Goal: Task Accomplishment & Management: Manage account settings

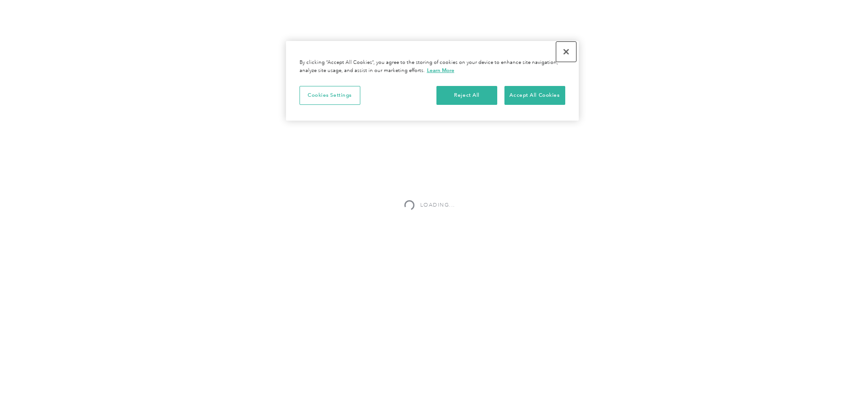
click at [570, 49] on button "Close" at bounding box center [566, 52] width 20 height 20
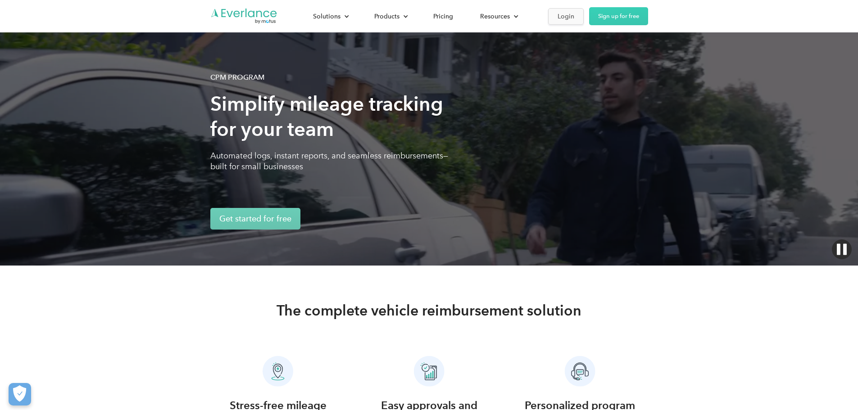
click at [574, 18] on div "Login" at bounding box center [566, 16] width 17 height 11
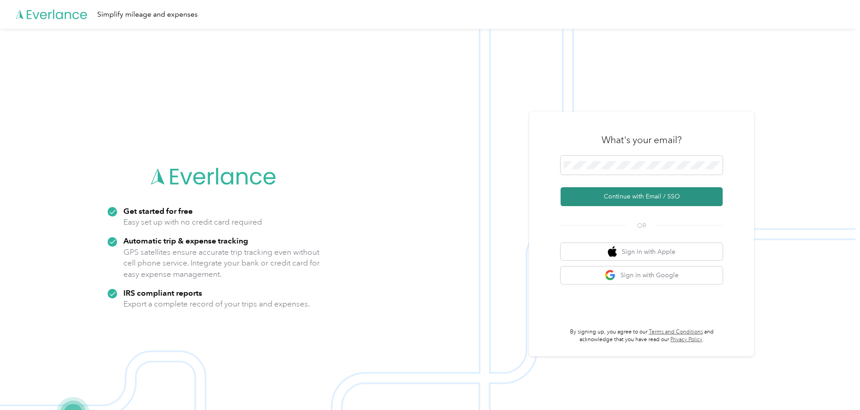
click at [641, 197] on button "Continue with Email / SSO" at bounding box center [642, 196] width 162 height 19
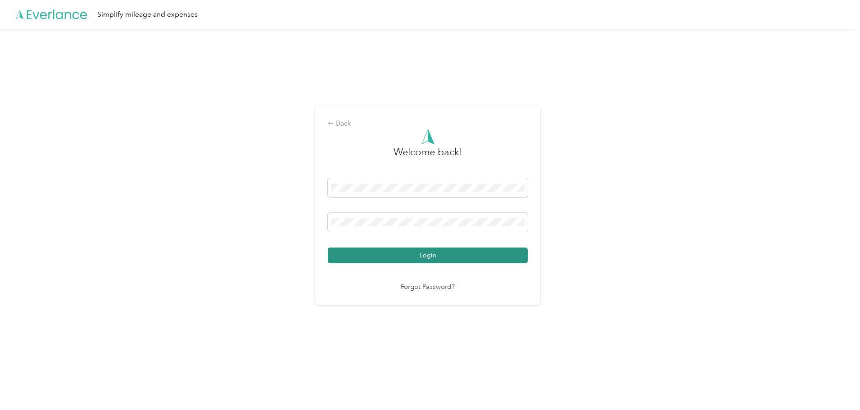
click at [415, 259] on button "Login" at bounding box center [428, 256] width 200 height 16
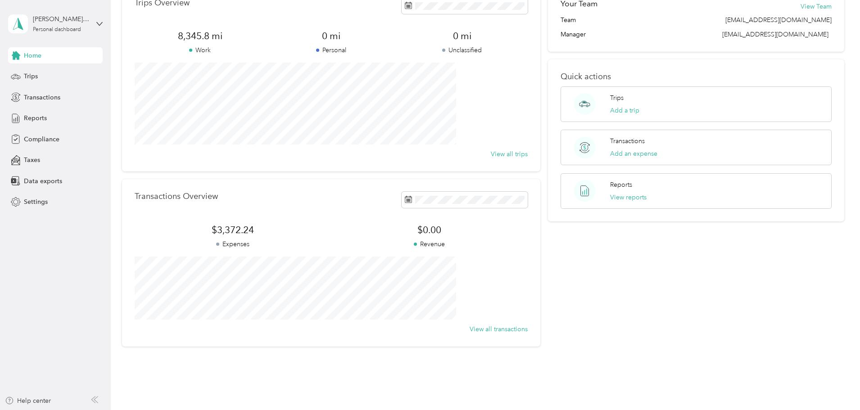
scroll to position [38, 0]
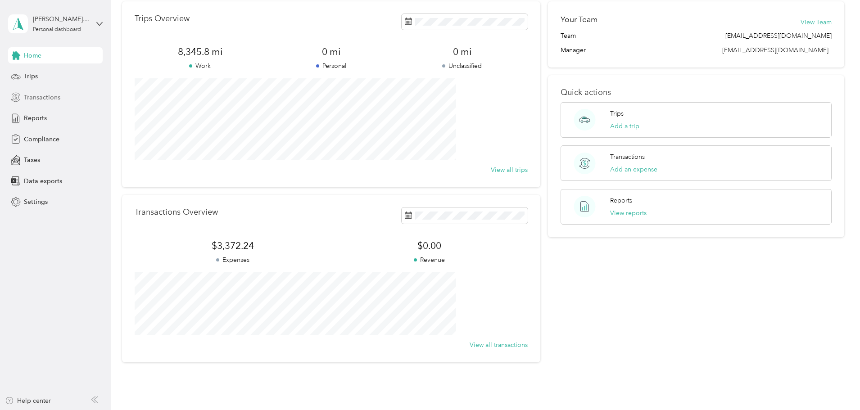
click at [47, 101] on span "Transactions" at bounding box center [42, 97] width 36 height 9
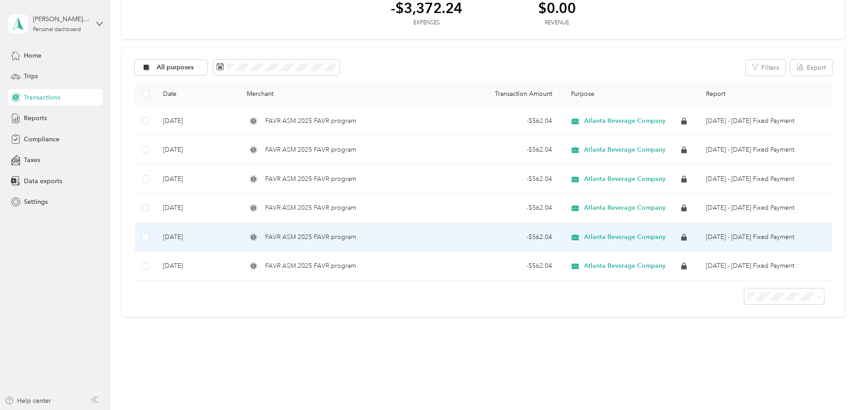
scroll to position [45, 0]
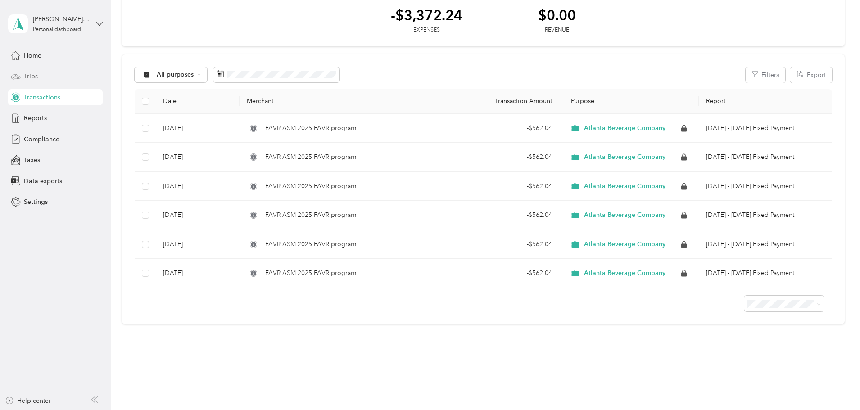
click at [29, 75] on span "Trips" at bounding box center [31, 76] width 14 height 9
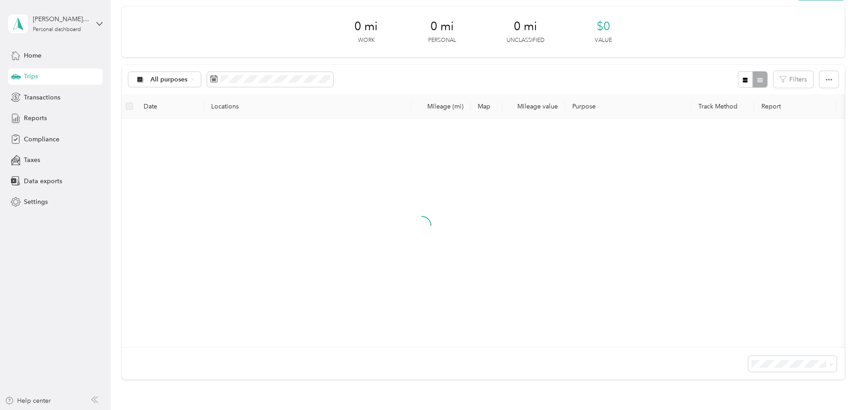
scroll to position [45, 0]
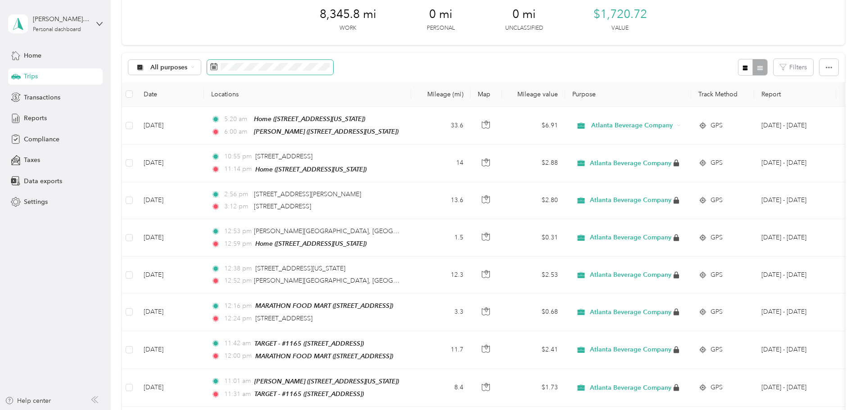
click at [218, 70] on icon at bounding box center [213, 66] width 7 height 7
click at [218, 65] on icon at bounding box center [213, 66] width 7 height 7
click at [774, 61] on button "Filters" at bounding box center [794, 67] width 40 height 17
click at [826, 69] on icon "button" at bounding box center [829, 67] width 6 height 6
click at [738, 66] on button "button" at bounding box center [745, 67] width 15 height 17
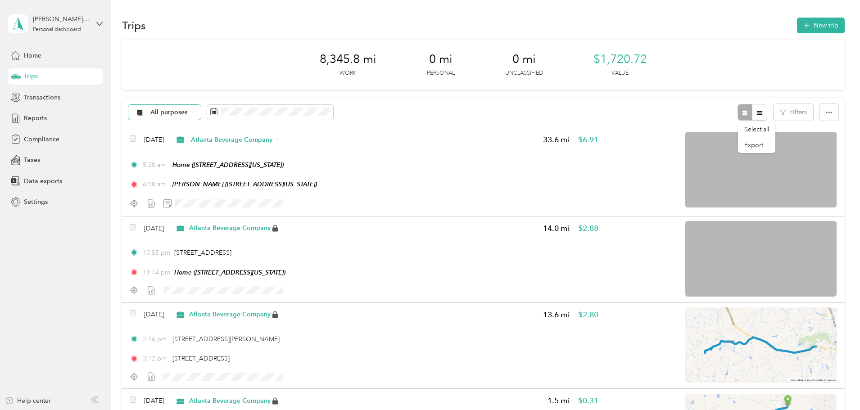
click at [188, 109] on span "All purposes" at bounding box center [168, 112] width 37 height 6
click at [28, 156] on span "Taxes" at bounding box center [32, 159] width 16 height 9
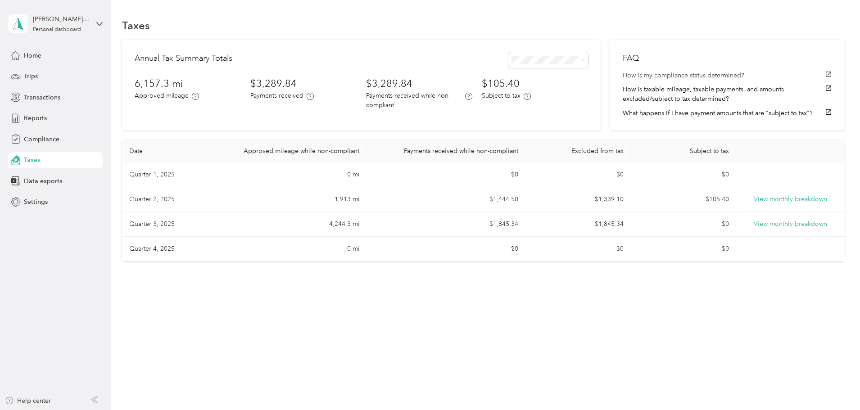
click at [653, 74] on button "How is my compliance status determined?" at bounding box center [727, 75] width 209 height 9
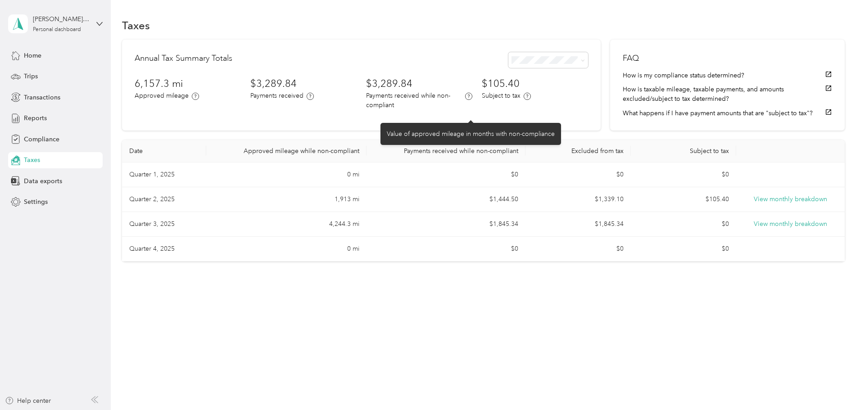
click at [470, 100] on icon at bounding box center [468, 96] width 7 height 7
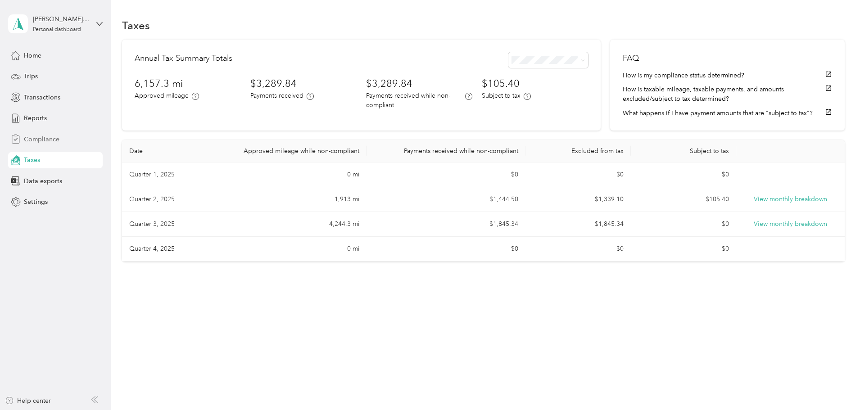
click at [35, 137] on span "Compliance" at bounding box center [42, 139] width 36 height 9
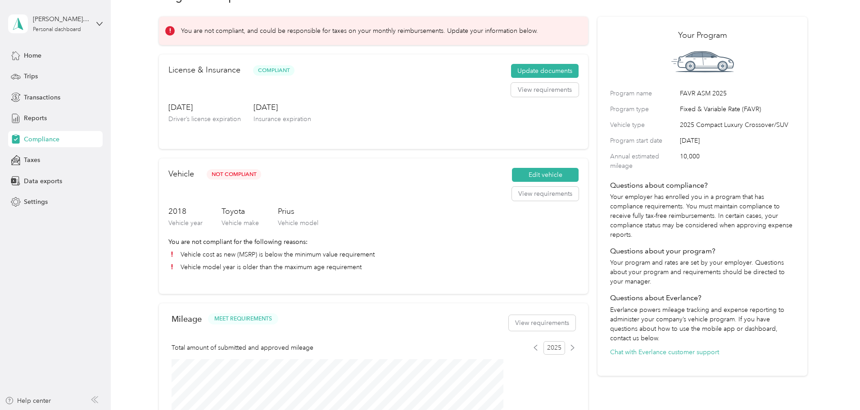
scroll to position [45, 0]
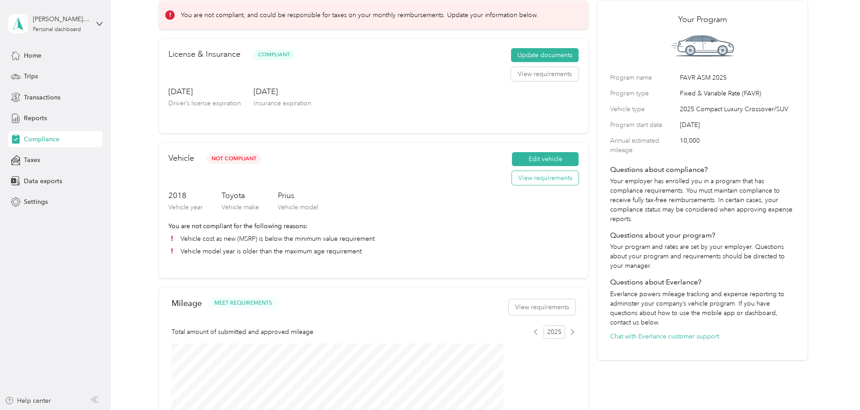
click at [528, 186] on button "View requirements" at bounding box center [545, 178] width 67 height 14
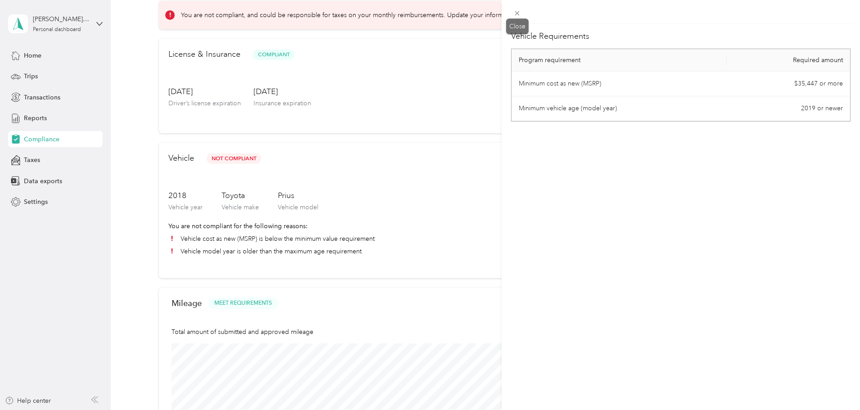
click at [517, 12] on icon at bounding box center [517, 13] width 5 height 5
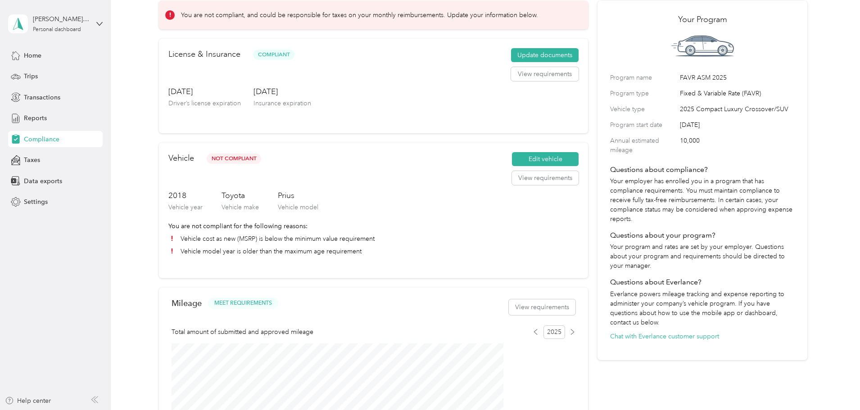
scroll to position [0, 0]
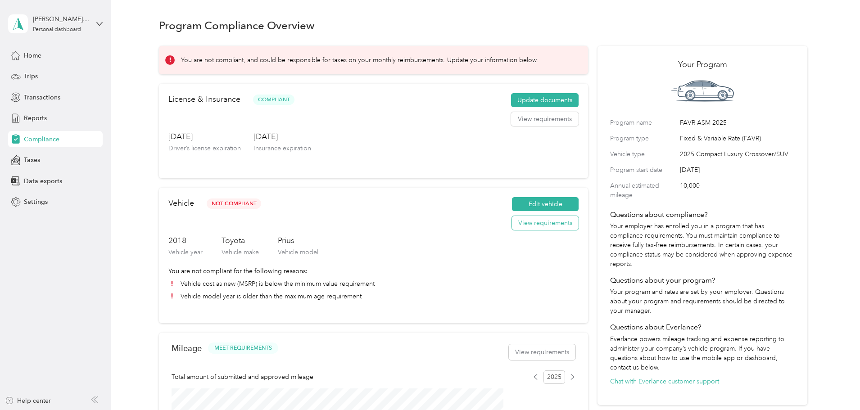
click at [537, 231] on button "View requirements" at bounding box center [545, 223] width 67 height 14
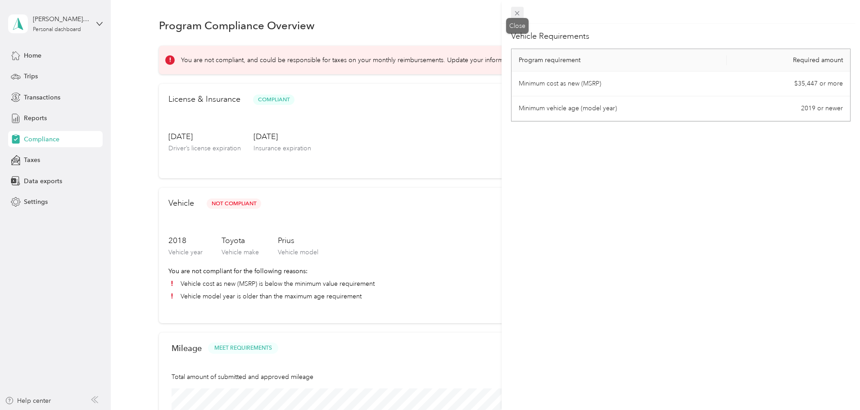
click at [516, 10] on icon at bounding box center [517, 13] width 8 height 8
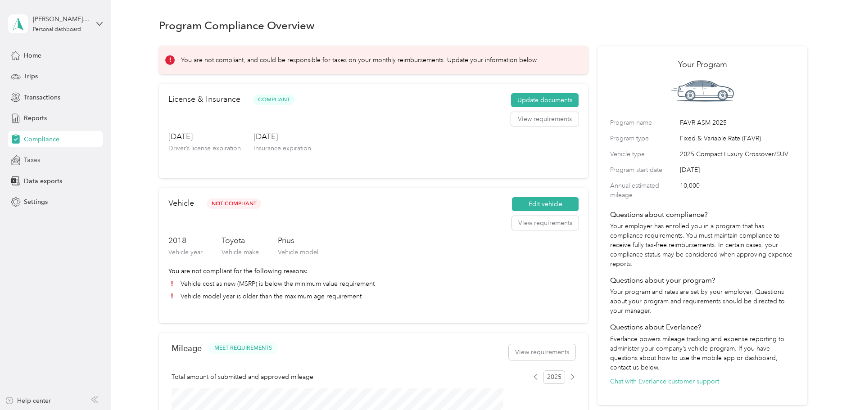
click at [43, 160] on div "Taxes" at bounding box center [55, 160] width 95 height 16
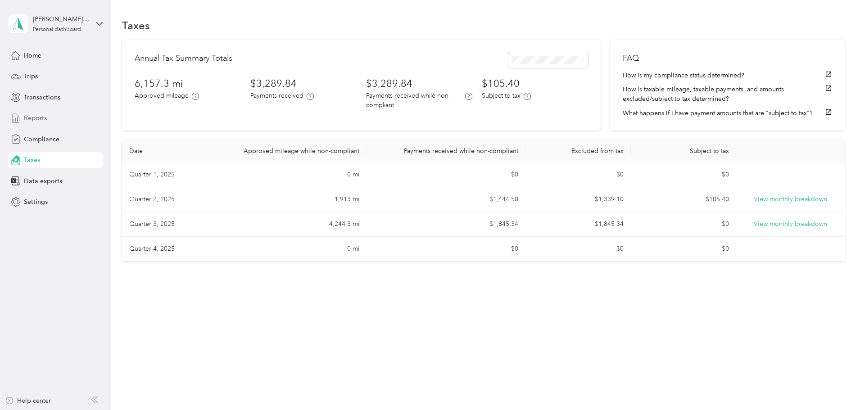
click at [43, 118] on span "Reports" at bounding box center [35, 117] width 23 height 9
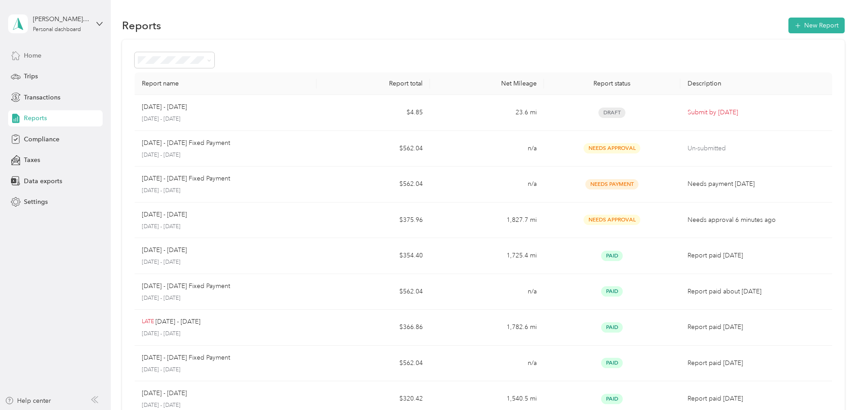
click at [41, 58] on span "Home" at bounding box center [33, 55] width 18 height 9
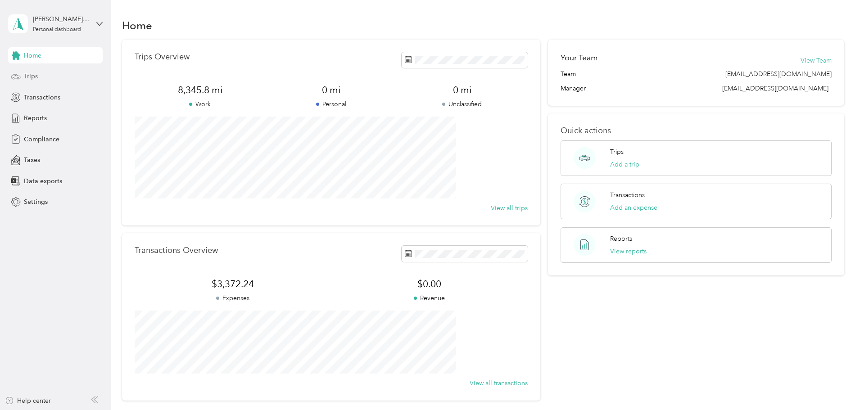
click at [30, 78] on span "Trips" at bounding box center [31, 76] width 14 height 9
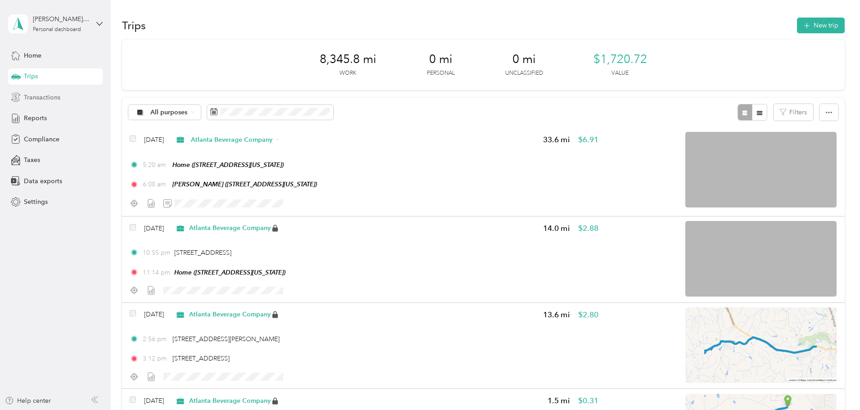
click at [46, 96] on span "Transactions" at bounding box center [42, 97] width 36 height 9
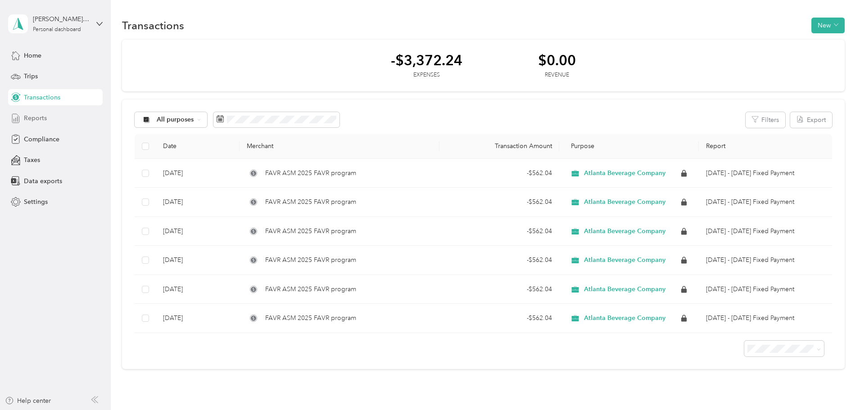
click at [42, 118] on span "Reports" at bounding box center [35, 117] width 23 height 9
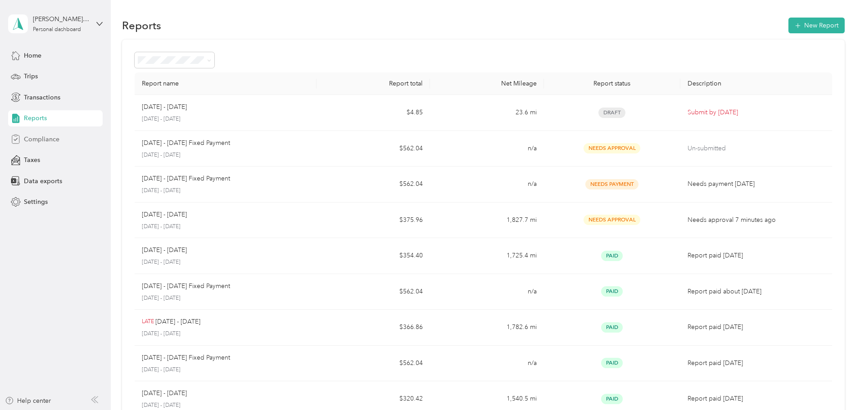
click at [54, 139] on span "Compliance" at bounding box center [42, 139] width 36 height 9
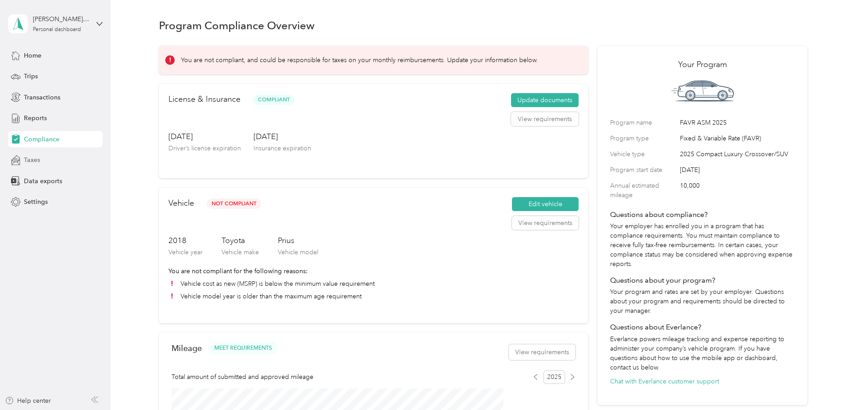
click at [30, 161] on span "Taxes" at bounding box center [32, 159] width 16 height 9
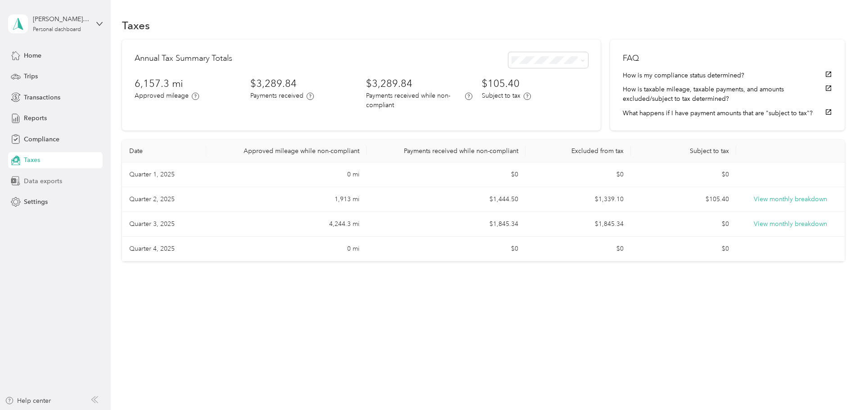
click at [40, 178] on span "Data exports" at bounding box center [43, 181] width 38 height 9
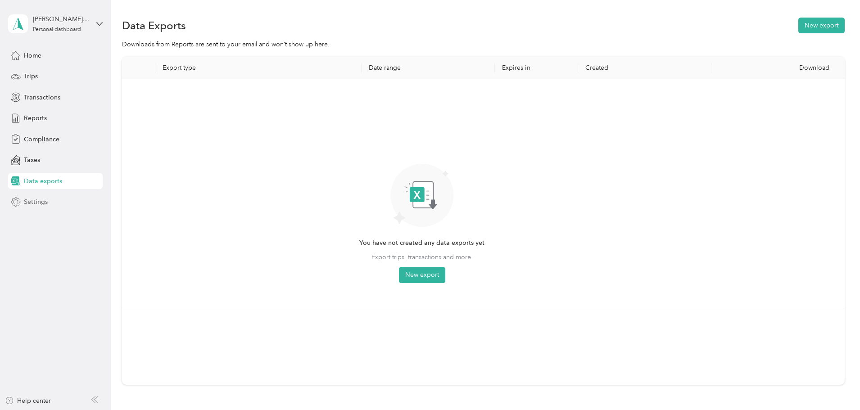
click at [41, 200] on span "Settings" at bounding box center [36, 201] width 24 height 9
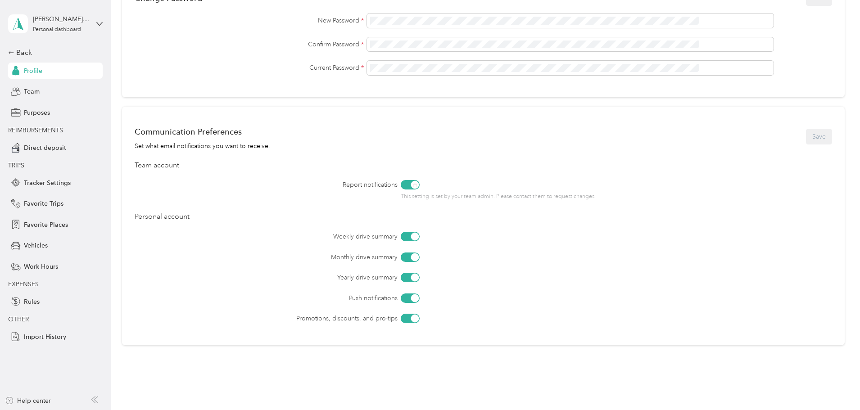
scroll to position [308, 0]
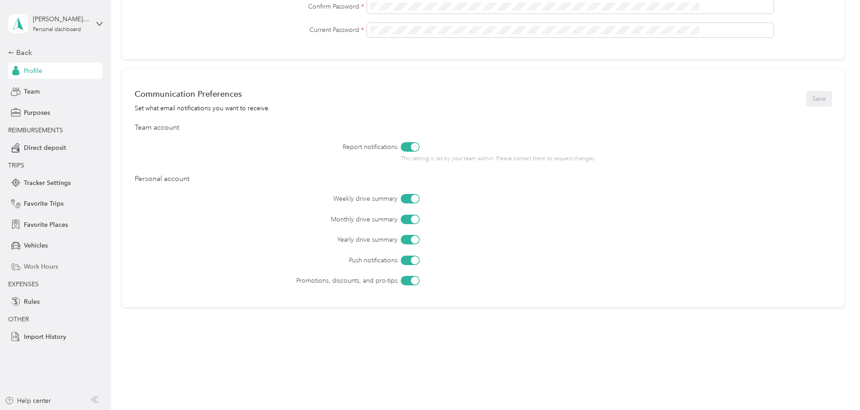
click at [51, 266] on span "Work Hours" at bounding box center [41, 266] width 34 height 9
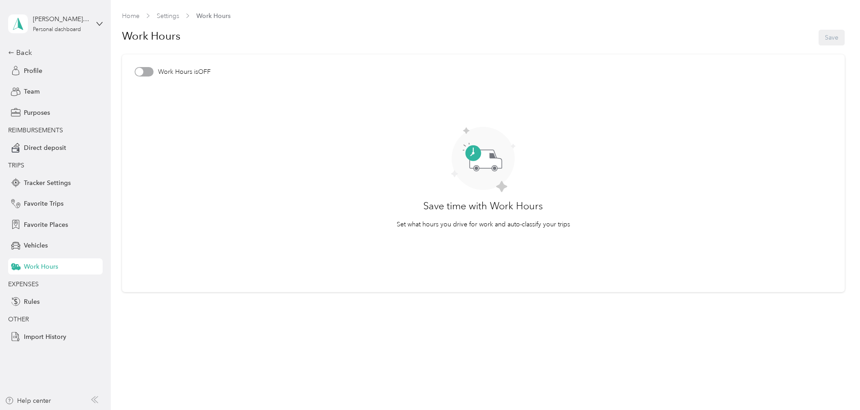
click at [148, 71] on div at bounding box center [144, 71] width 19 height 9
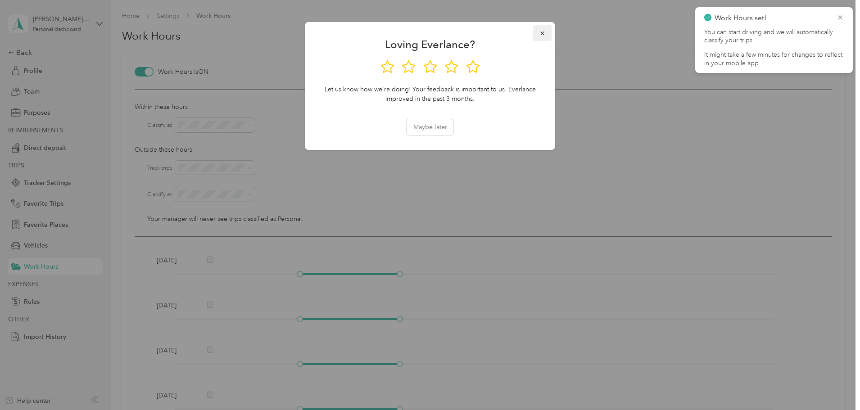
click at [543, 31] on icon "button" at bounding box center [542, 33] width 6 height 6
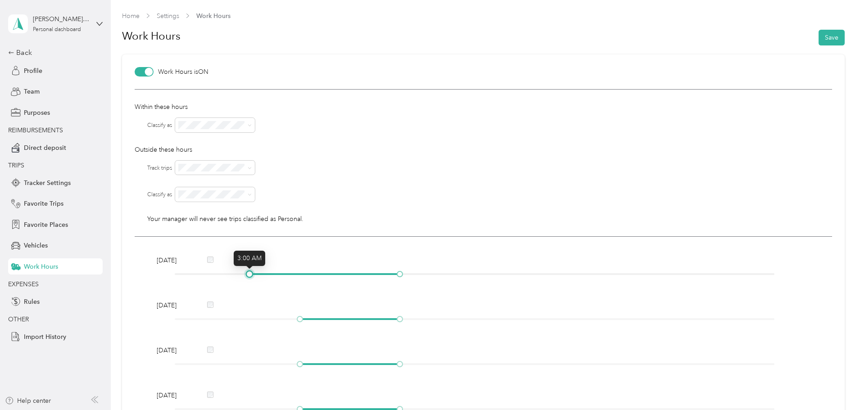
drag, startPoint x: 300, startPoint y: 274, endPoint x: 245, endPoint y: 273, distance: 54.9
click at [245, 273] on div at bounding box center [475, 274] width 600 height 5
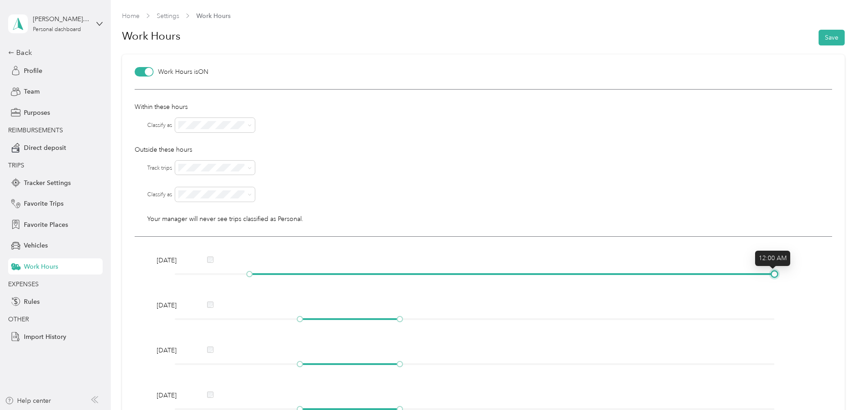
drag, startPoint x: 398, startPoint y: 274, endPoint x: 783, endPoint y: 273, distance: 384.6
click at [783, 273] on div "Monday" at bounding box center [484, 269] width 660 height 26
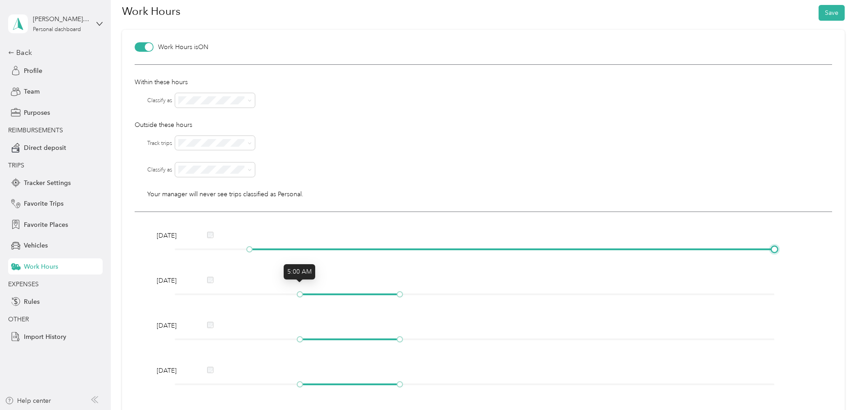
scroll to position [45, 0]
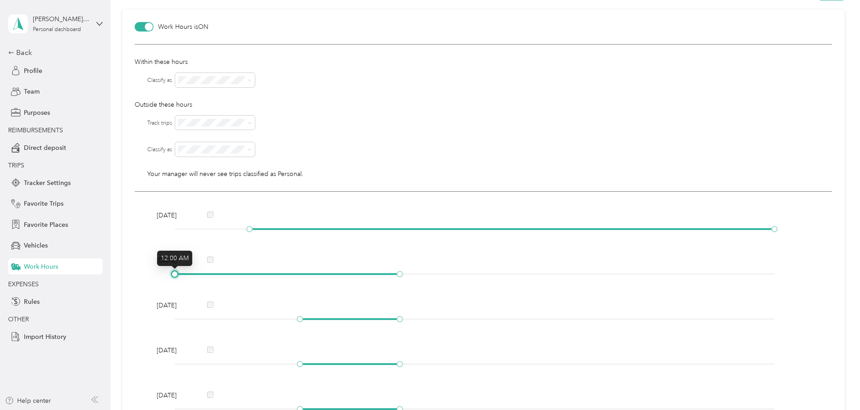
drag, startPoint x: 300, startPoint y: 274, endPoint x: 169, endPoint y: 275, distance: 131.1
click at [169, 275] on div "Tuesday" at bounding box center [484, 269] width 660 height 26
drag, startPoint x: 248, startPoint y: 230, endPoint x: 154, endPoint y: 231, distance: 94.1
click at [154, 231] on div "Monday" at bounding box center [484, 224] width 660 height 26
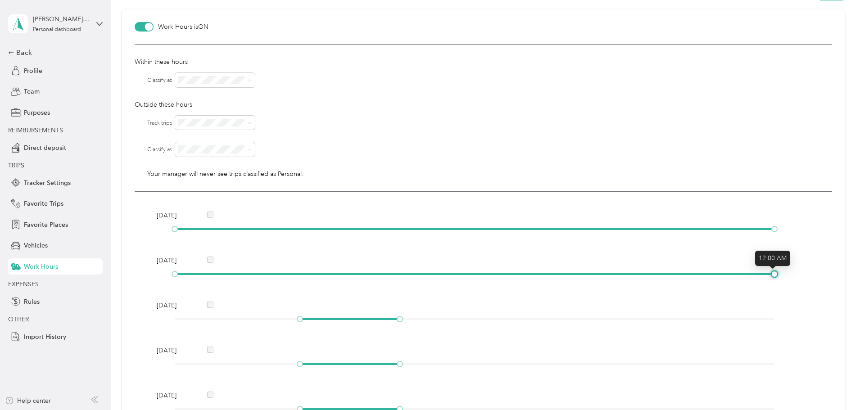
drag, startPoint x: 402, startPoint y: 274, endPoint x: 867, endPoint y: 267, distance: 465.2
click at [856, 267] on html "Jesse Alan Hamilton Personal dashboard Back Profile Team Purposes REIMBURSEMENT…" at bounding box center [428, 205] width 856 height 410
drag, startPoint x: 299, startPoint y: 317, endPoint x: 155, endPoint y: 317, distance: 143.7
click at [155, 317] on div "Wednesday" at bounding box center [484, 314] width 660 height 26
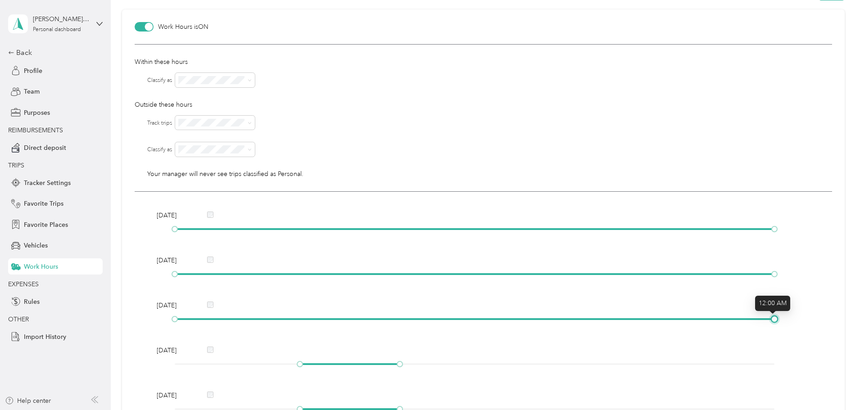
drag, startPoint x: 399, startPoint y: 317, endPoint x: 794, endPoint y: 315, distance: 394.9
click at [794, 315] on div "Wednesday" at bounding box center [484, 314] width 660 height 26
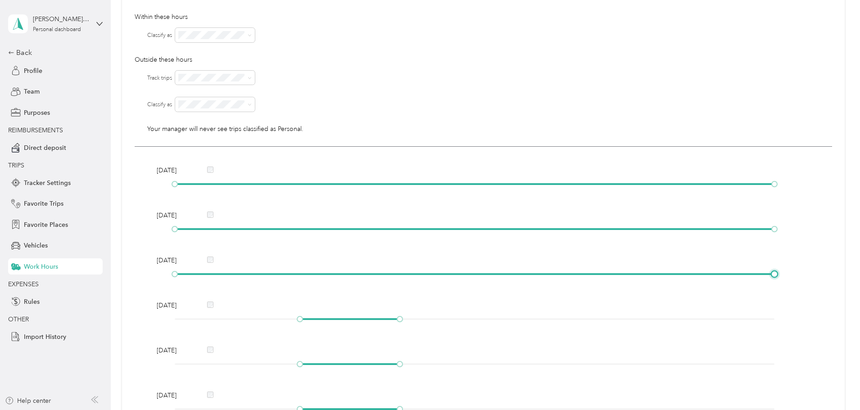
scroll to position [135, 0]
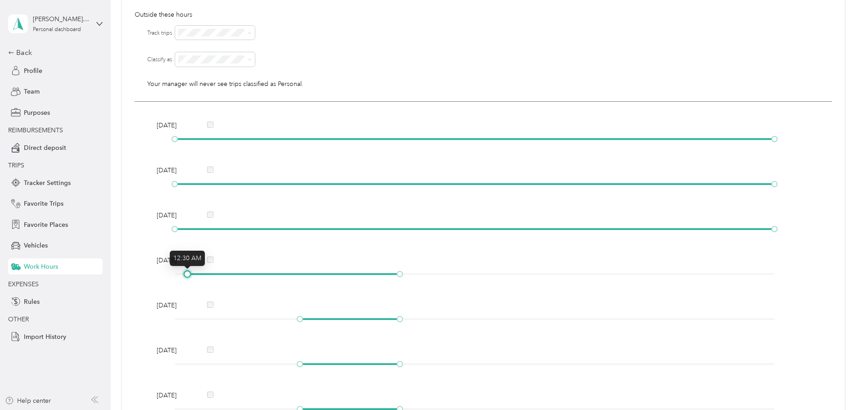
drag, startPoint x: 298, startPoint y: 276, endPoint x: 136, endPoint y: 276, distance: 161.2
click at [136, 276] on div "Monday Tuesday Wednesday Thursday Friday Saturday Sunday" at bounding box center [484, 269] width 698 height 334
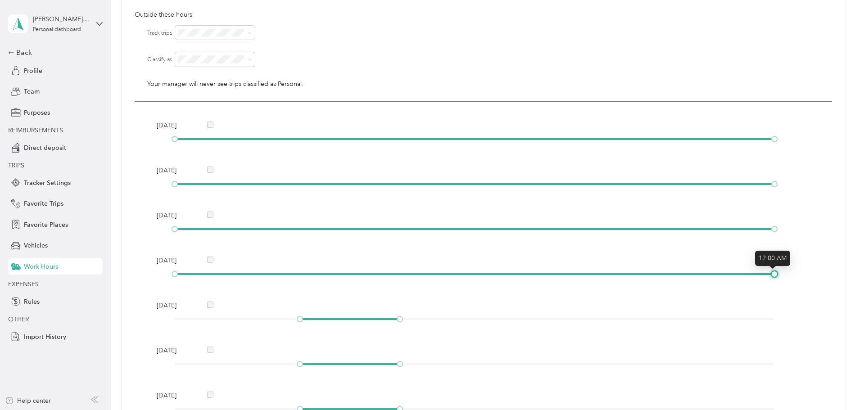
drag, startPoint x: 398, startPoint y: 274, endPoint x: 818, endPoint y: 279, distance: 420.2
click at [818, 279] on div "Monday Tuesday Wednesday Thursday Friday Saturday Sunday" at bounding box center [484, 269] width 698 height 334
drag, startPoint x: 299, startPoint y: 318, endPoint x: 137, endPoint y: 319, distance: 161.7
click at [137, 319] on div "Monday Tuesday Wednesday Thursday Friday Saturday Sunday" at bounding box center [484, 269] width 698 height 334
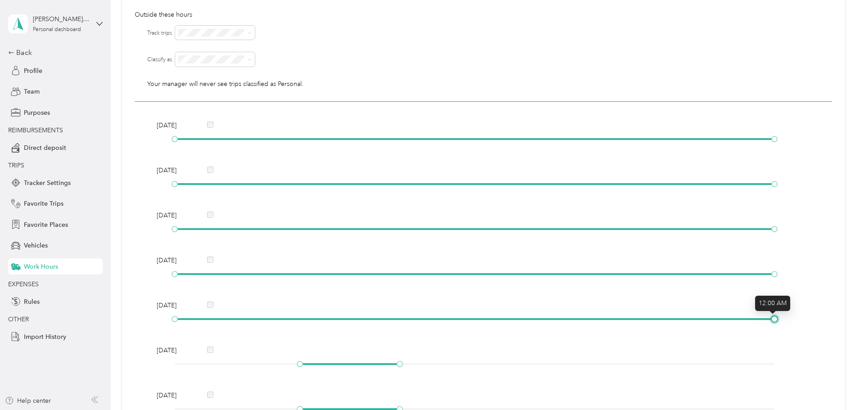
drag, startPoint x: 401, startPoint y: 317, endPoint x: 842, endPoint y: 313, distance: 440.9
click at [842, 313] on article "Work Hours is ON Within these hours Classify as Outside these hours Track trips…" at bounding box center [483, 183] width 723 height 529
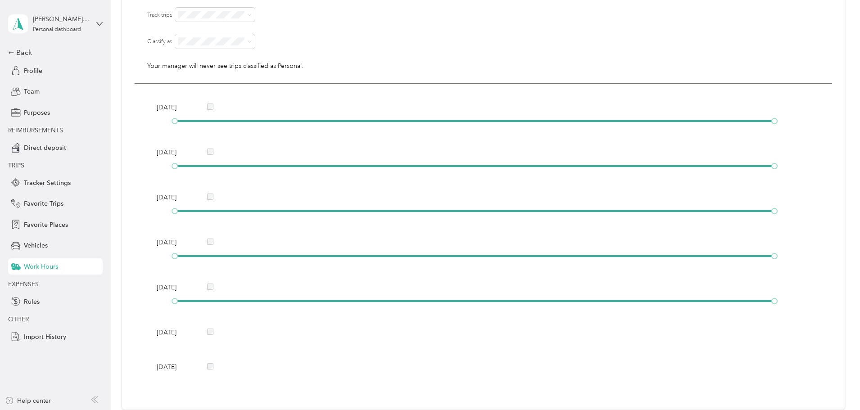
scroll to position [27, 0]
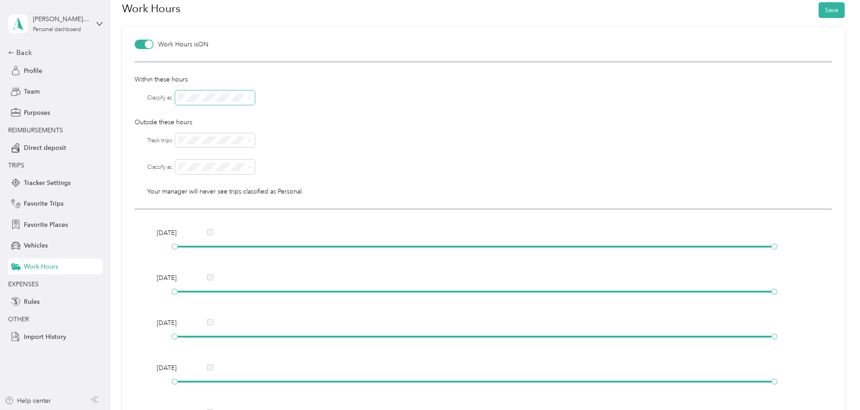
click at [246, 96] on span at bounding box center [248, 98] width 7 height 6
click at [253, 95] on span at bounding box center [215, 98] width 80 height 14
click at [339, 131] on div "Within these hours Classify as Outside these hours Track trips Classify as Your…" at bounding box center [484, 136] width 698 height 148
click at [147, 42] on div at bounding box center [149, 45] width 8 height 8
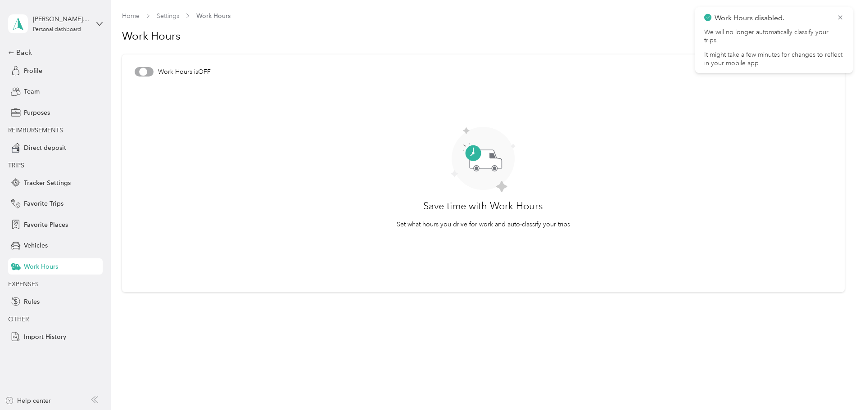
scroll to position [0, 0]
click at [31, 300] on span "Rules" at bounding box center [32, 301] width 16 height 9
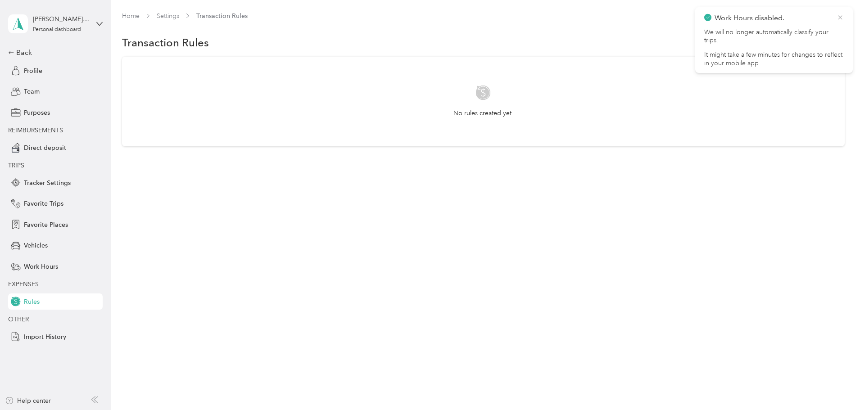
click at [842, 16] on icon at bounding box center [840, 17] width 4 height 4
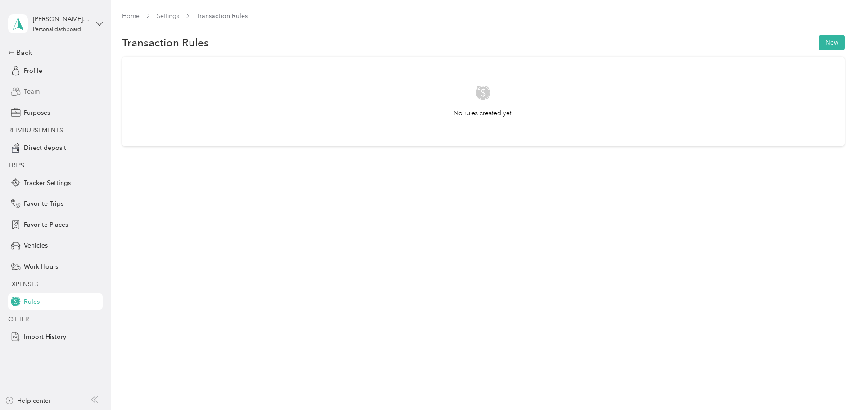
click at [48, 88] on div "Team" at bounding box center [55, 92] width 95 height 16
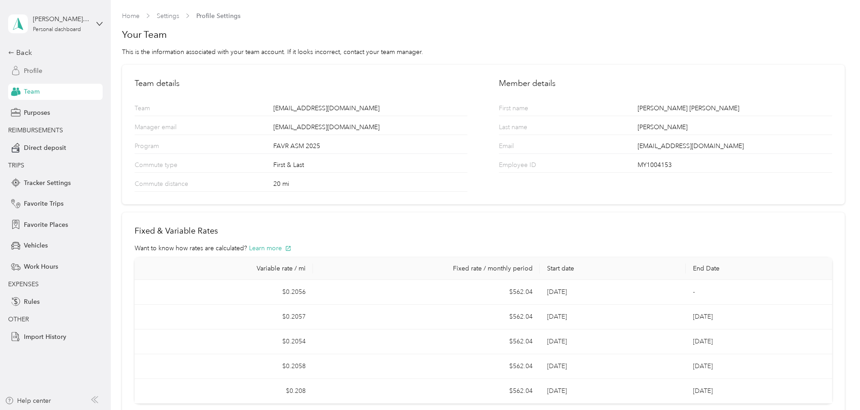
click at [37, 68] on span "Profile" at bounding box center [33, 70] width 18 height 9
